Goal: Task Accomplishment & Management: Use online tool/utility

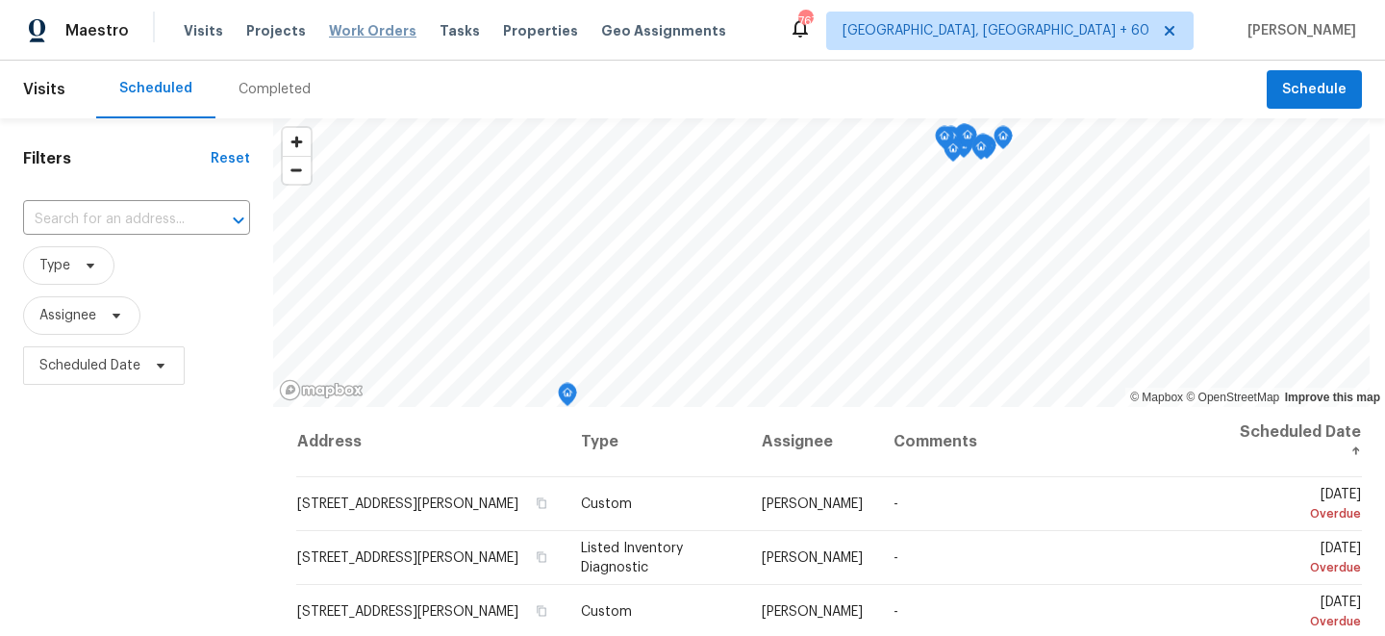
click at [367, 34] on span "Work Orders" at bounding box center [373, 30] width 88 height 19
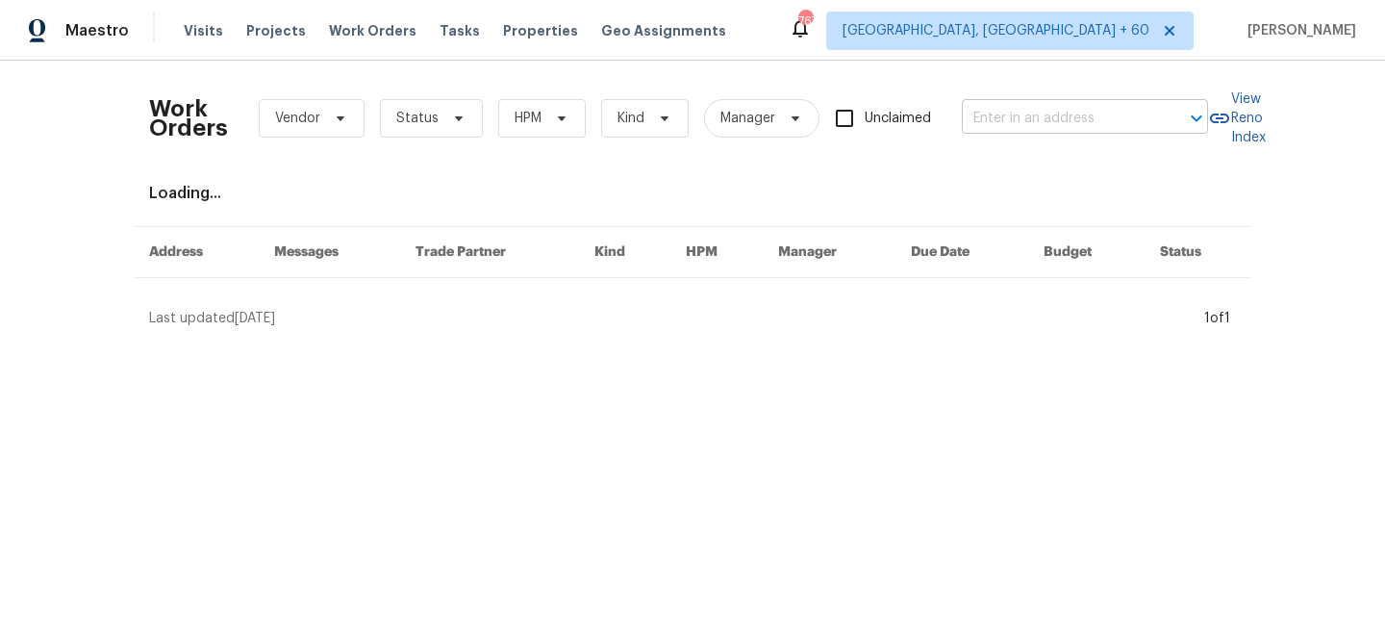
click at [1101, 116] on input "text" at bounding box center [1058, 119] width 192 height 30
paste input "[STREET_ADDRESS]"
type input "[STREET_ADDRESS]"
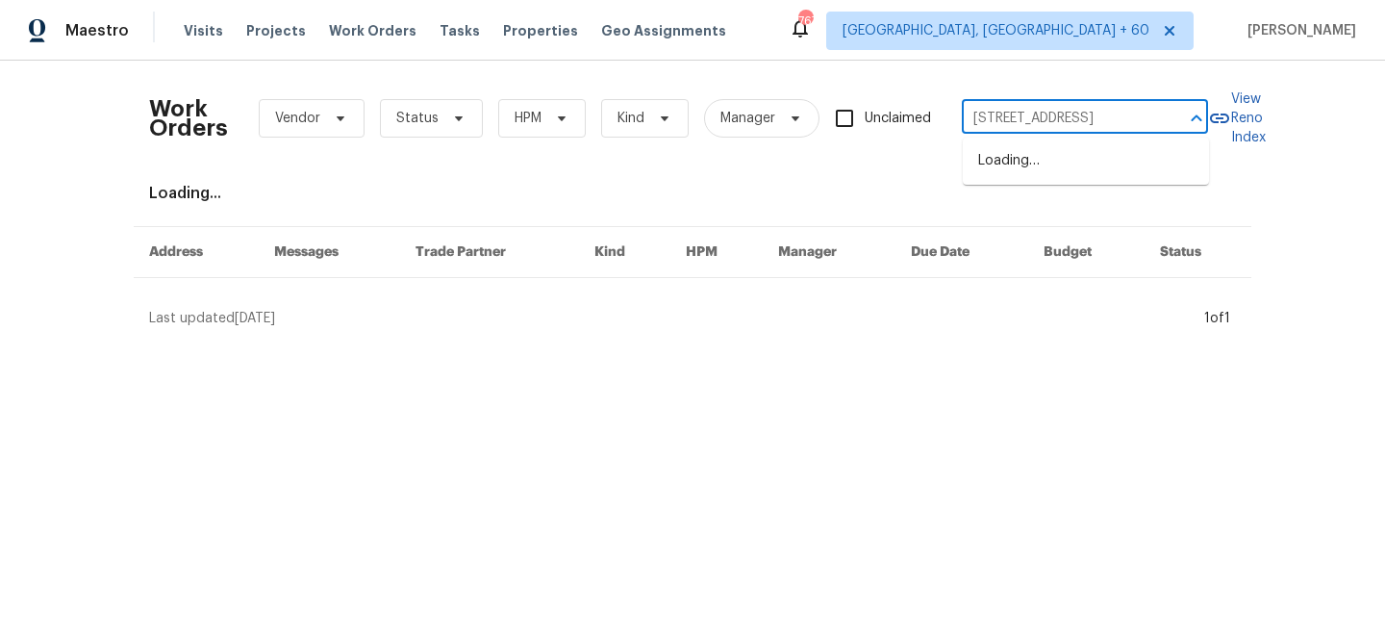
scroll to position [0, 34]
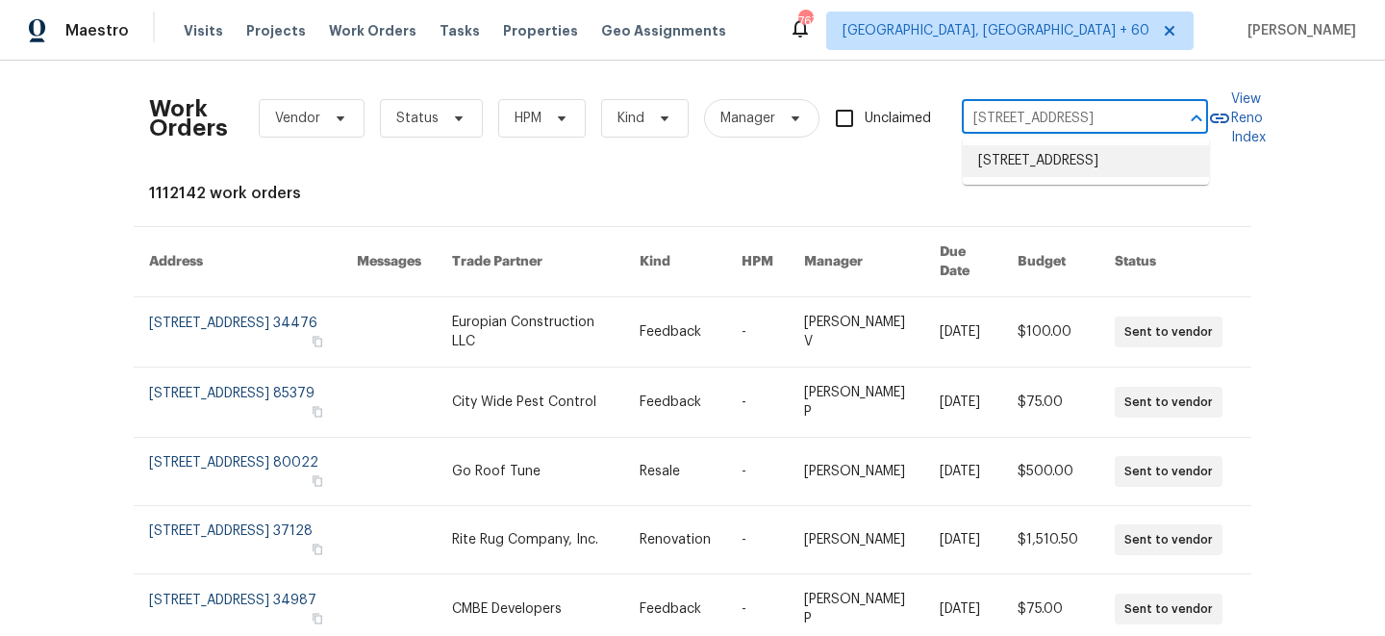
click at [1073, 172] on li "[STREET_ADDRESS]" at bounding box center [1086, 161] width 246 height 32
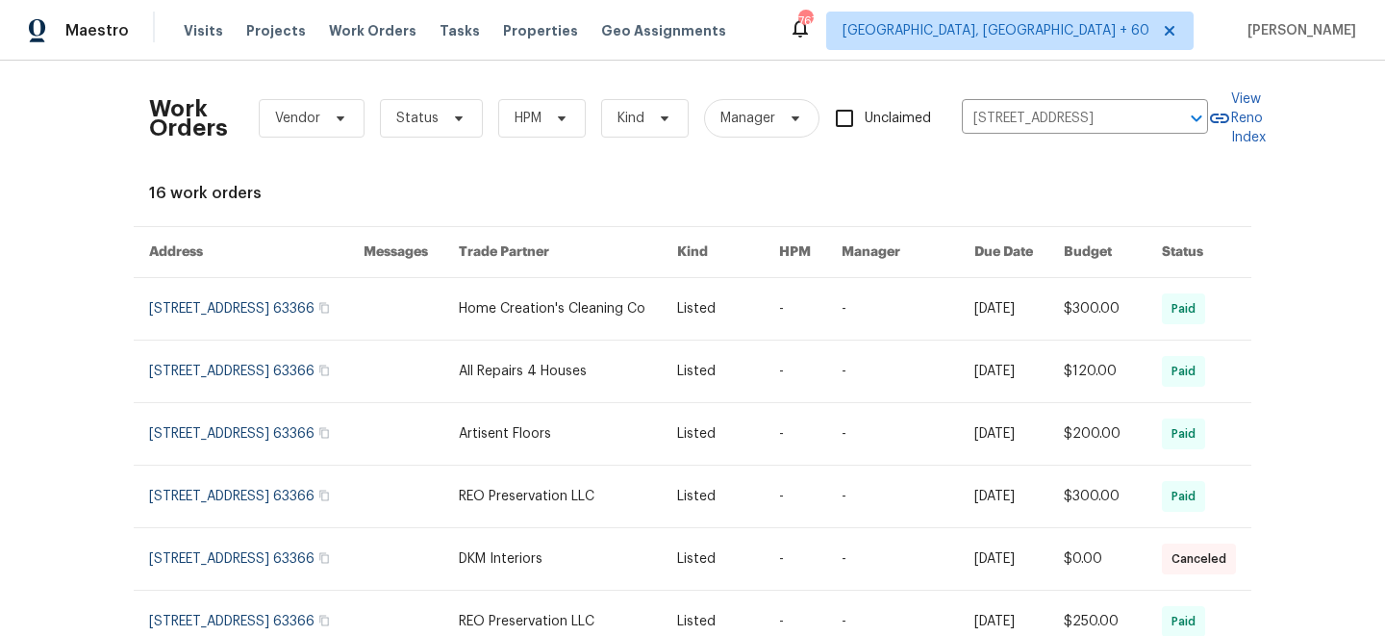
click at [639, 321] on link at bounding box center [568, 309] width 218 height 62
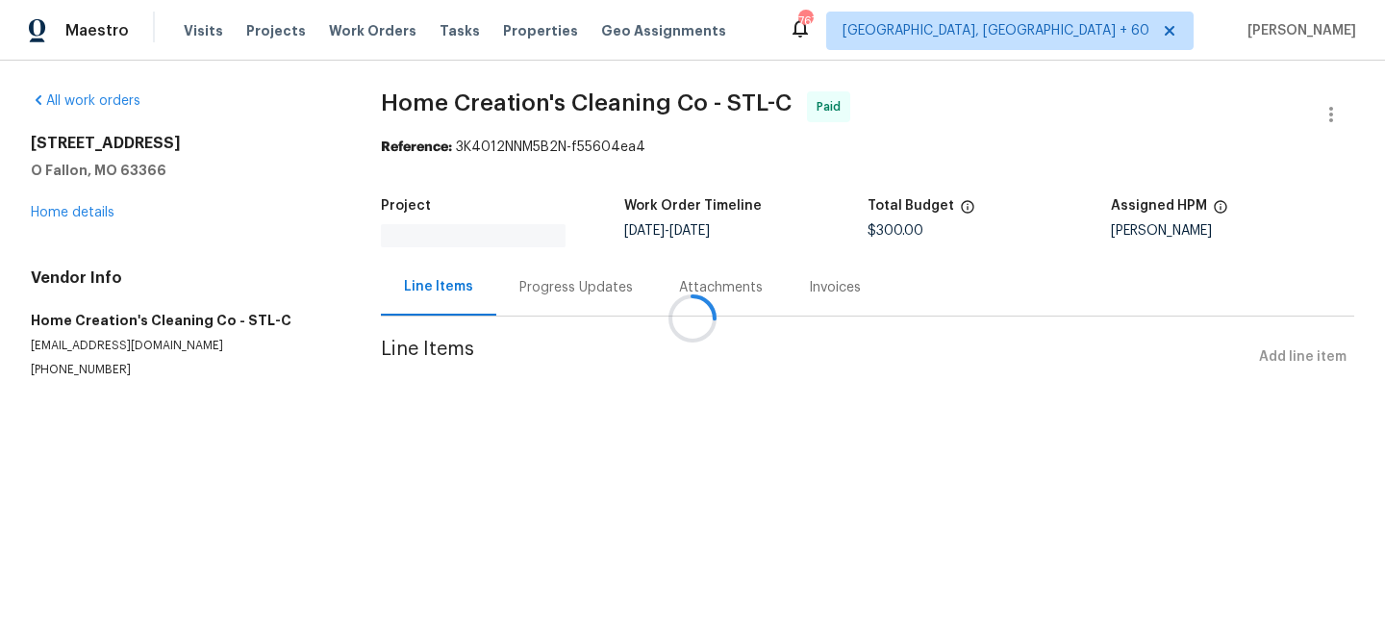
click at [69, 213] on div at bounding box center [692, 318] width 1385 height 636
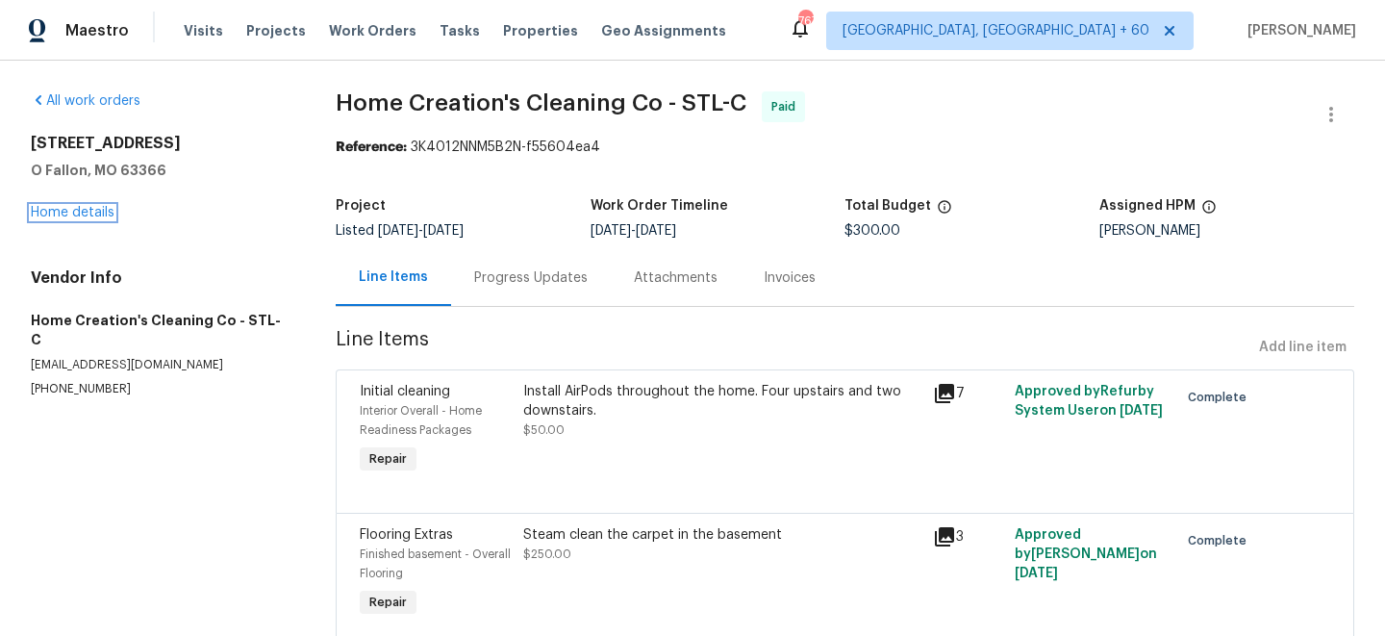
click at [69, 213] on link "Home details" at bounding box center [73, 212] width 84 height 13
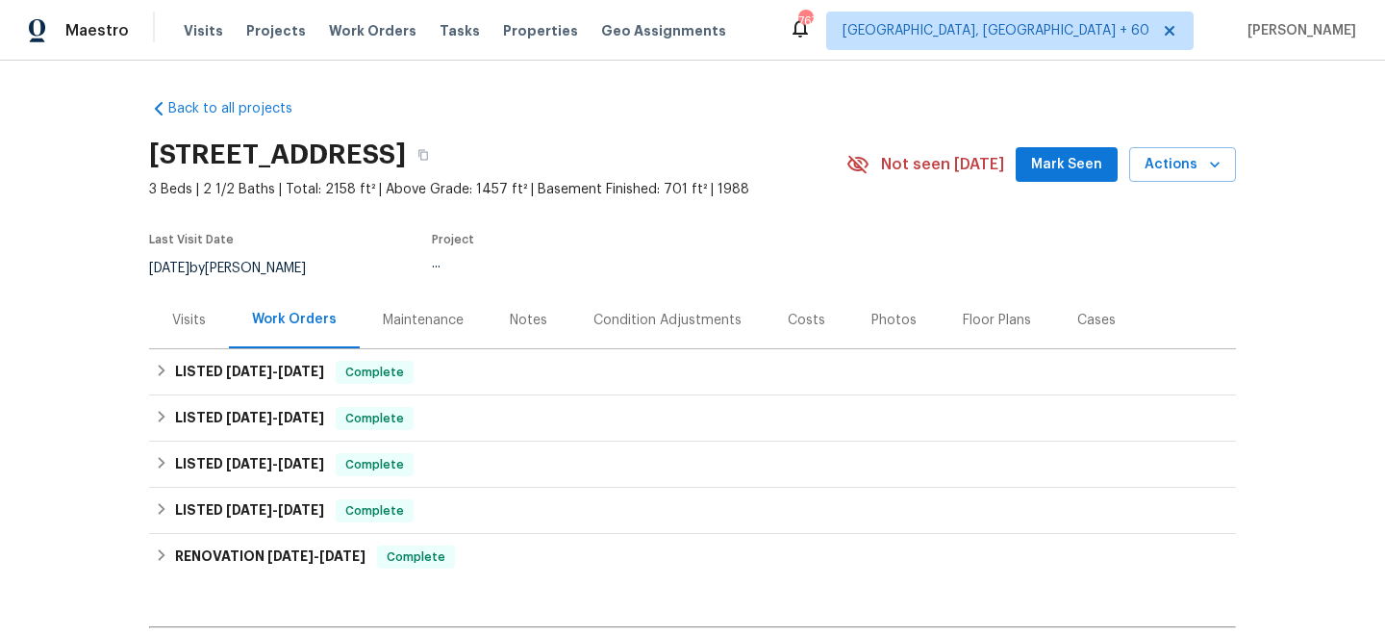
click at [433, 314] on div "Maintenance" at bounding box center [423, 320] width 81 height 19
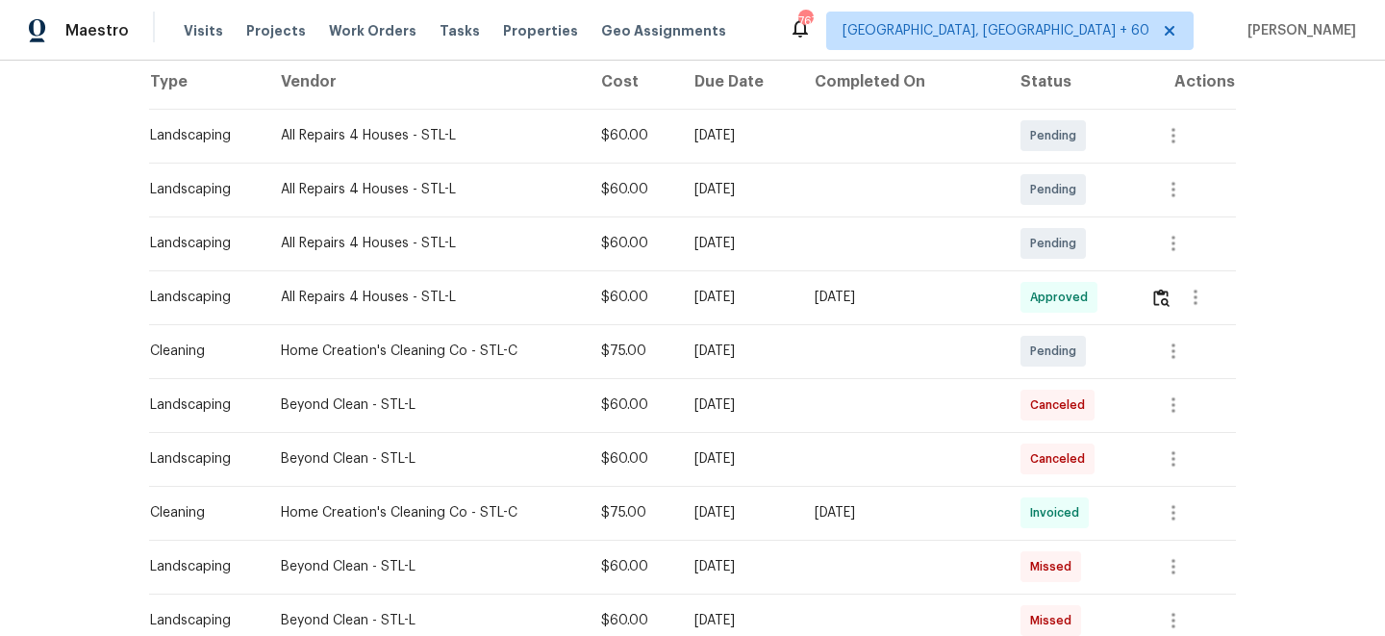
scroll to position [277, 0]
